Goal: Entertainment & Leisure: Consume media (video, audio)

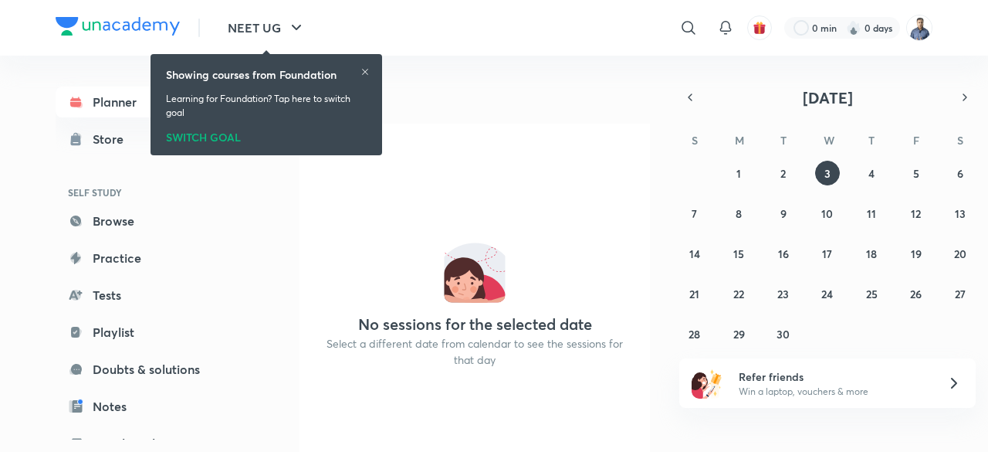
click at [917, 35] on img at bounding box center [919, 28] width 26 height 26
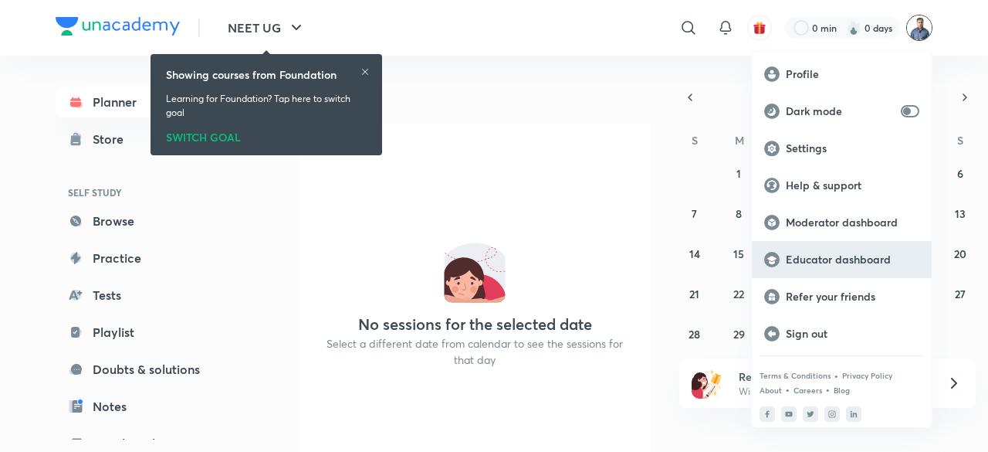
click at [845, 260] on p "Educator dashboard" at bounding box center [853, 259] width 134 height 14
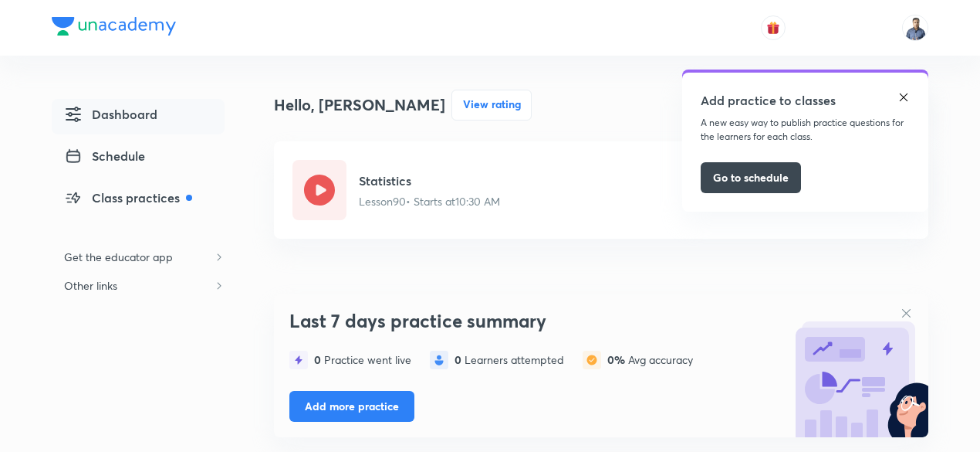
click at [900, 96] on img at bounding box center [904, 97] width 12 height 12
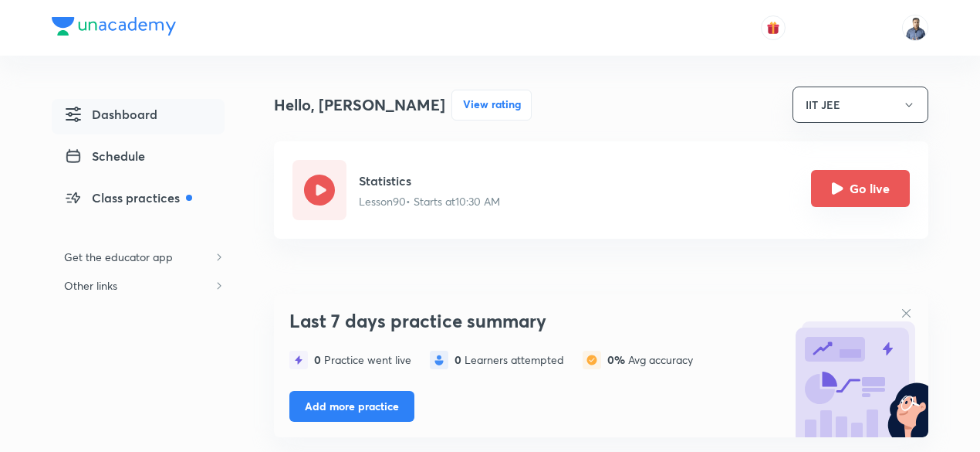
click at [872, 196] on button "Go live" at bounding box center [860, 188] width 99 height 37
